Goal: Task Accomplishment & Management: Manage account settings

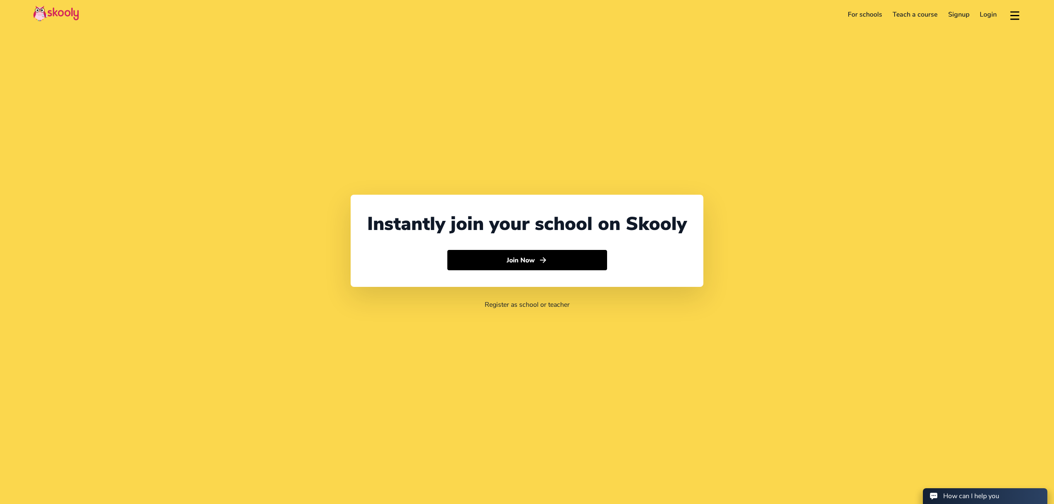
select select "971"
select select "[GEOGRAPHIC_DATA]"
select select "[GEOGRAPHIC_DATA]/[GEOGRAPHIC_DATA]"
click at [987, 12] on link "Login" at bounding box center [989, 14] width 28 height 13
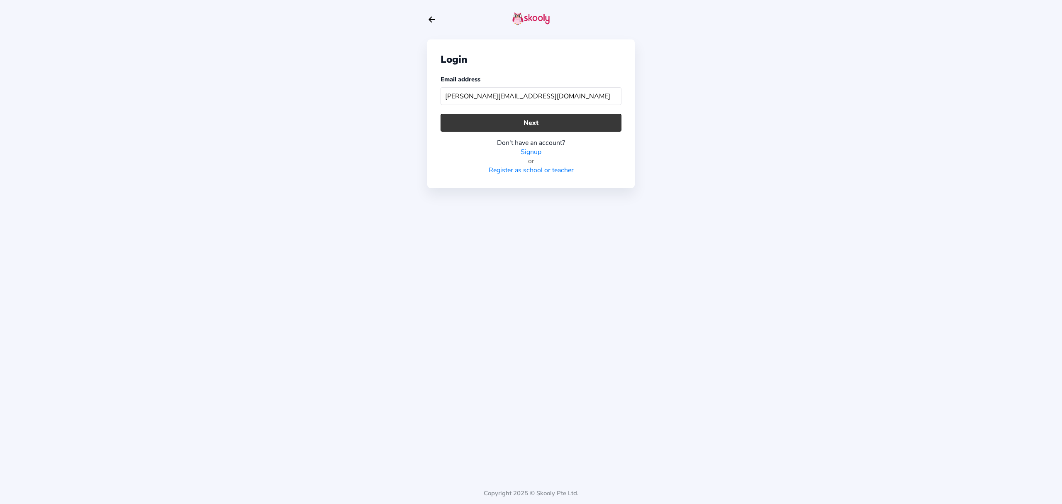
type input "[PERSON_NAME][EMAIL_ADDRESS][DOMAIN_NAME]"
click at [543, 114] on button "Next" at bounding box center [531, 123] width 181 height 18
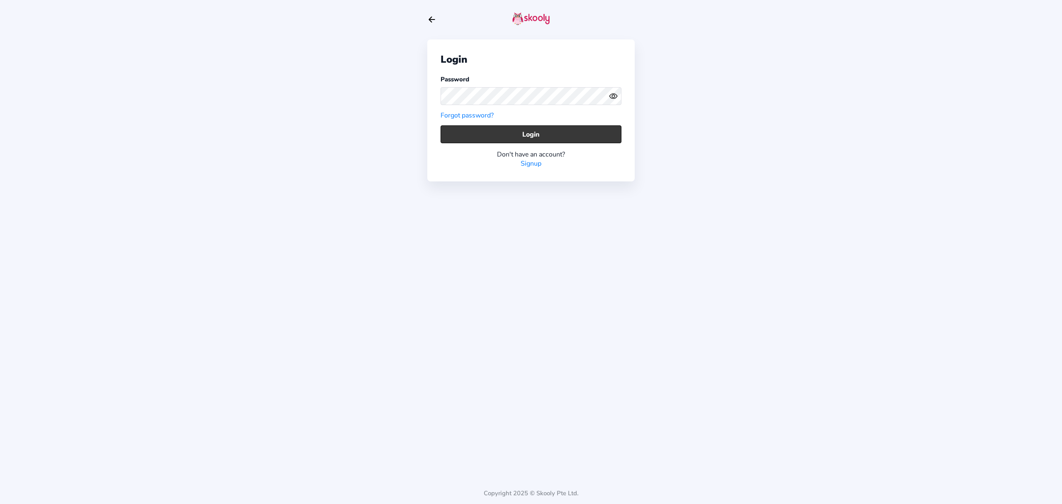
click at [462, 137] on button "Login" at bounding box center [531, 134] width 181 height 18
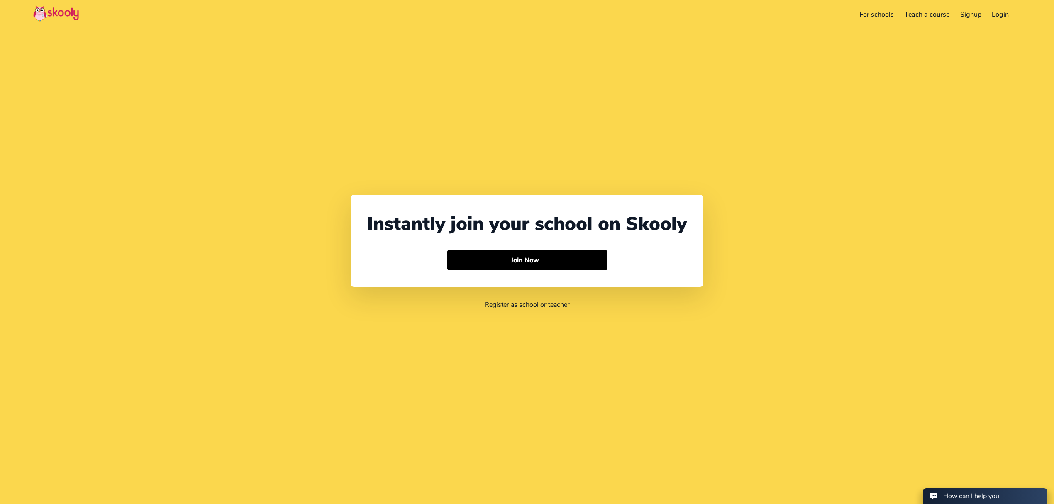
select select "971"
select select "[GEOGRAPHIC_DATA]"
select select "[GEOGRAPHIC_DATA]/[GEOGRAPHIC_DATA]"
